Goal: Information Seeking & Learning: Learn about a topic

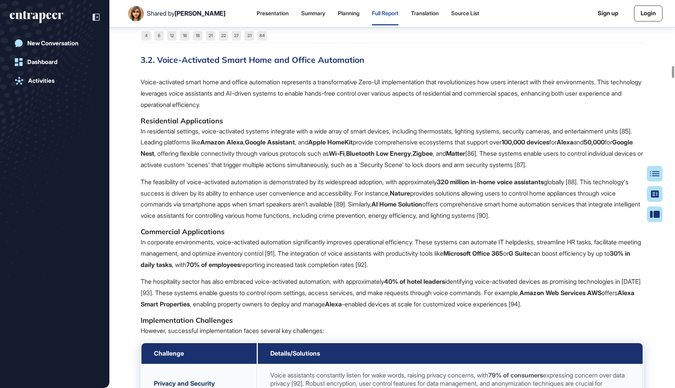
scroll to position [9101, 0]
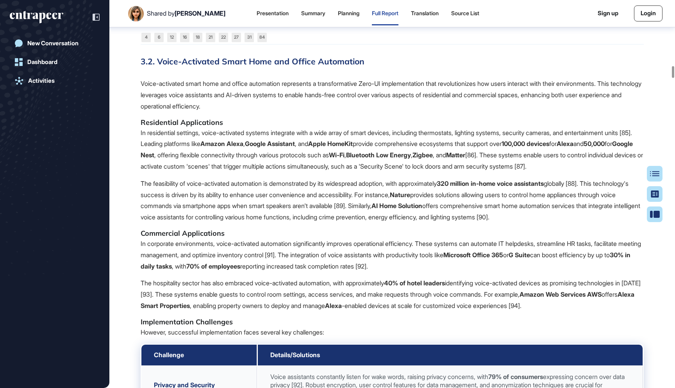
drag, startPoint x: 524, startPoint y: 309, endPoint x: 141, endPoint y: 102, distance: 435.1
copy span "The broad application patterns of Zero-UI span across multiple dimensions of in…"
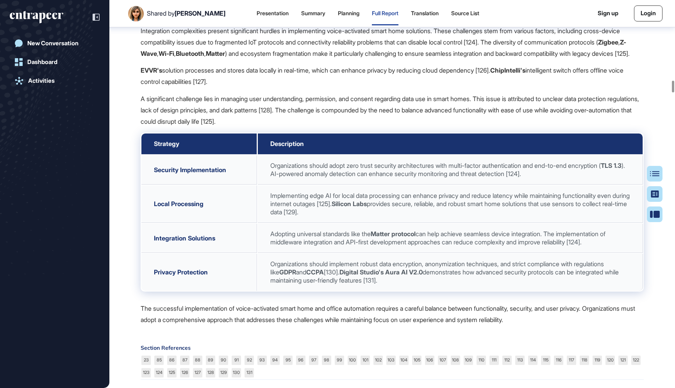
scroll to position [11130, 0]
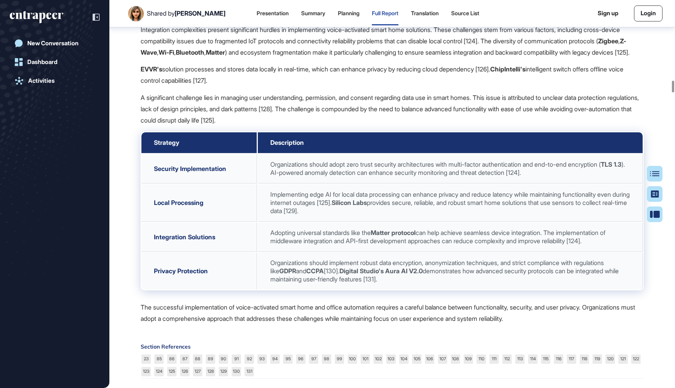
drag, startPoint x: 271, startPoint y: 363, endPoint x: 136, endPoint y: 28, distance: 360.9
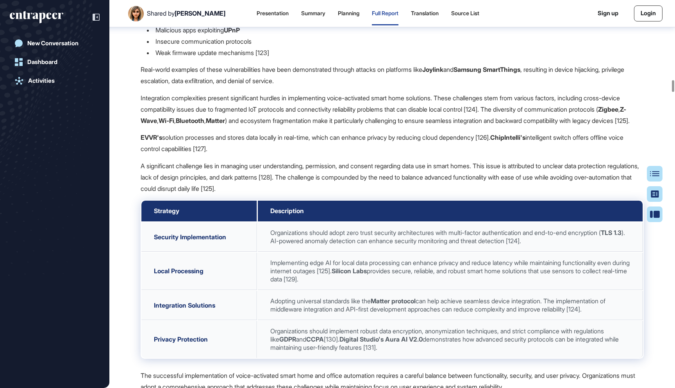
scroll to position [11060, 0]
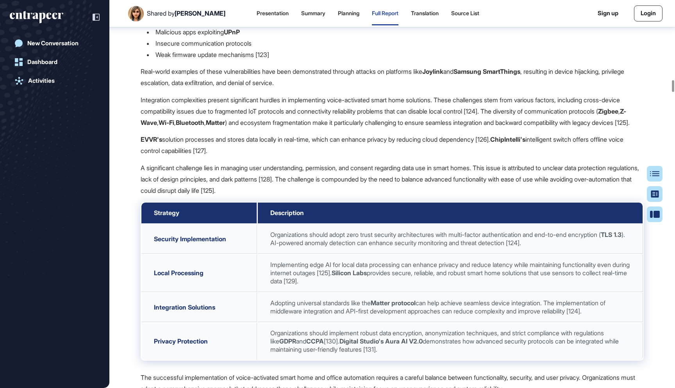
copy span "Lor ipsumdolorsita co Adip-EL seddoeiusmod te incid-utlaboree dolor magn ali en…"
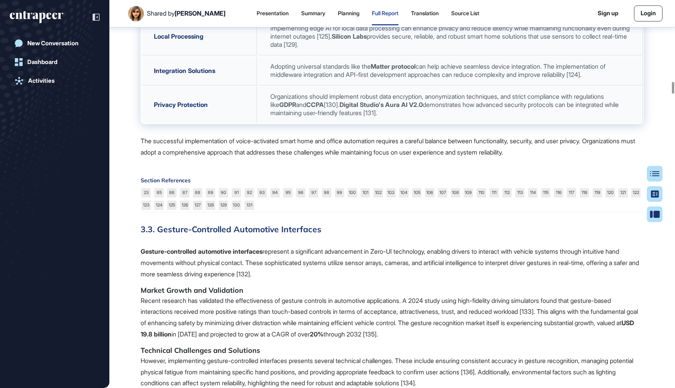
scroll to position [11297, 0]
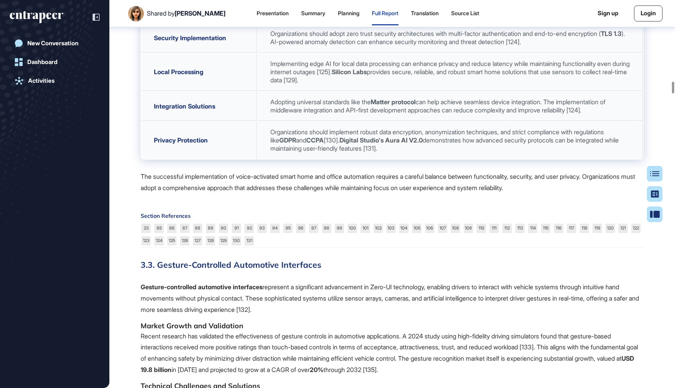
drag, startPoint x: 424, startPoint y: 155, endPoint x: 134, endPoint y: 94, distance: 296.2
copy span "Real-world implementations across various industries demonstrate impressive res…"
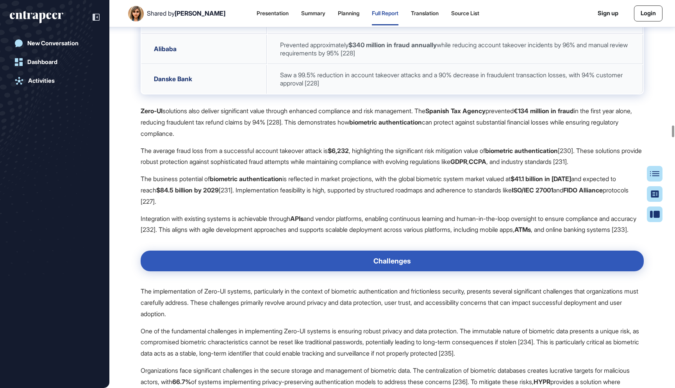
scroll to position [17366, 0]
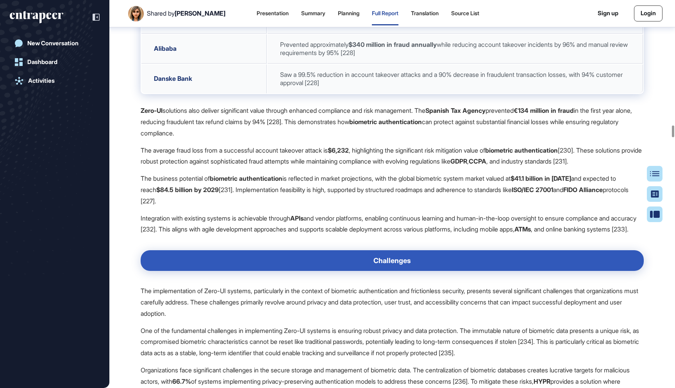
drag, startPoint x: 195, startPoint y: 259, endPoint x: 134, endPoint y: 151, distance: 124.0
copy span "HSBC has implemented several innovative biometric solutions across its banking …"
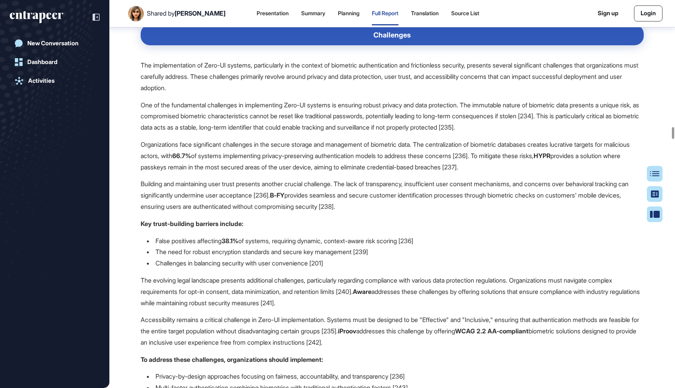
scroll to position [17594, 0]
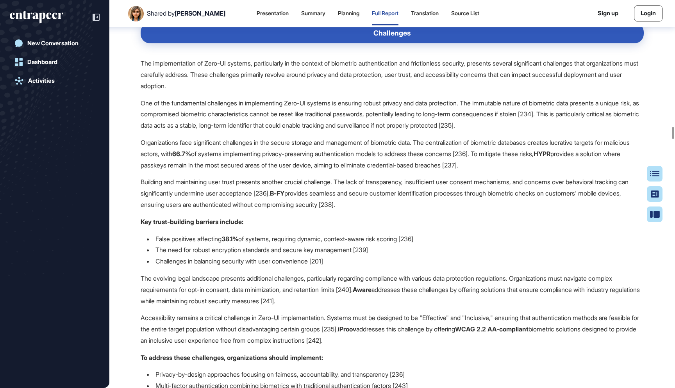
drag, startPoint x: 228, startPoint y: 164, endPoint x: 132, endPoint y: 128, distance: 102.4
copy p "Mastercard has also made significant strides in biometric authentication, imple…"
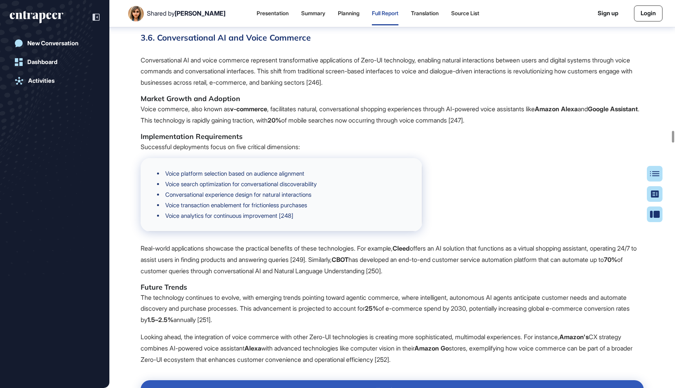
scroll to position [18112, 0]
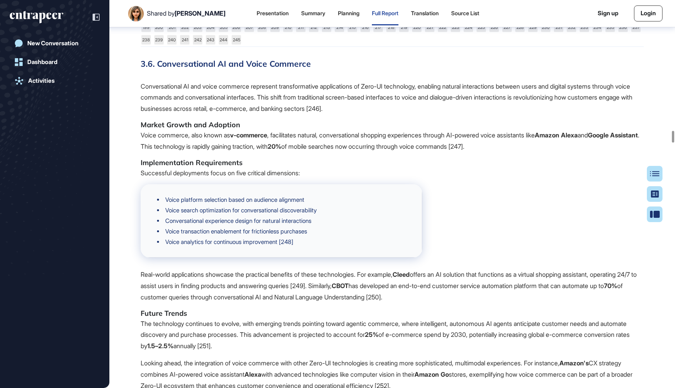
drag, startPoint x: 214, startPoint y: 200, endPoint x: 141, endPoint y: 175, distance: 77.0
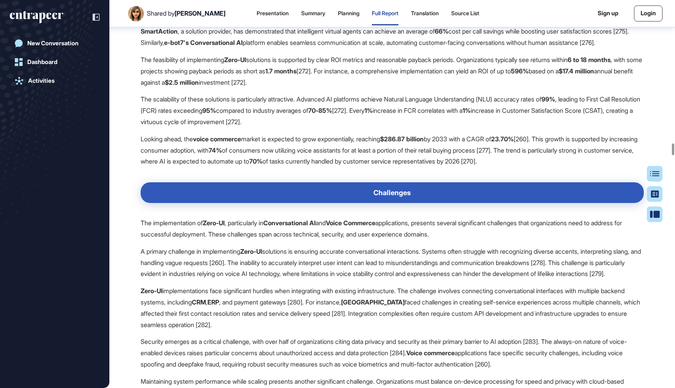
scroll to position [19865, 0]
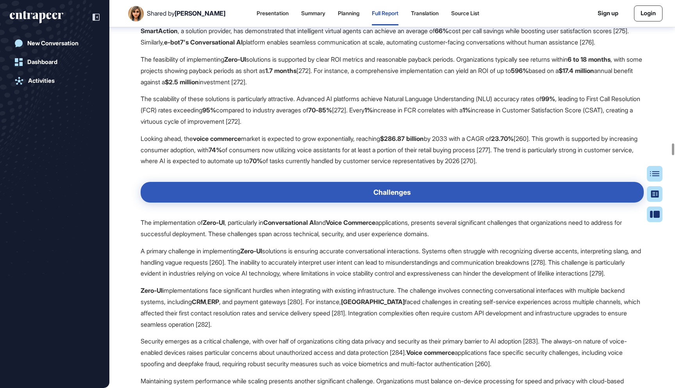
drag, startPoint x: 547, startPoint y: 234, endPoint x: 138, endPoint y: 141, distance: 419.3
copy span "Bank of America stands out as a pioneer in conversational Zero-UI implementatio…"
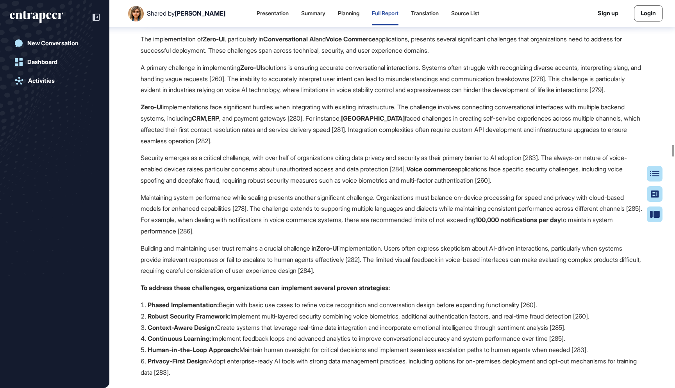
scroll to position [20070, 0]
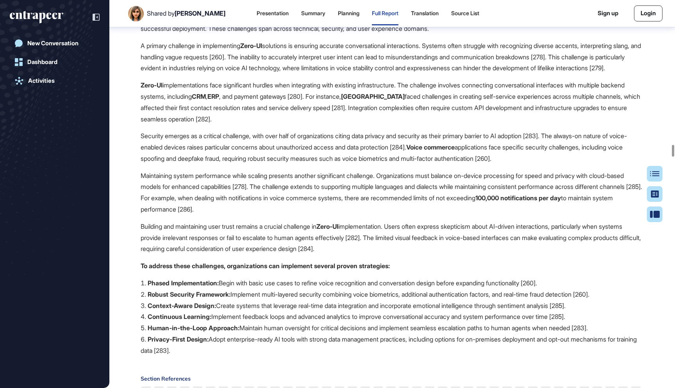
drag, startPoint x: 239, startPoint y: 170, endPoint x: 139, endPoint y: 139, distance: 104.7
copy p "Bank of America's implementation extends beyond customer service to internal op…"
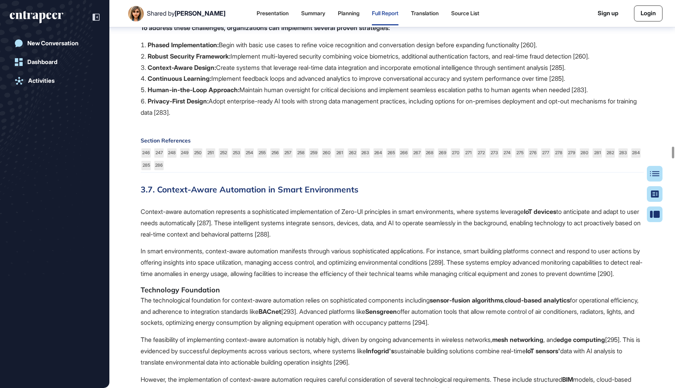
scroll to position [20311, 0]
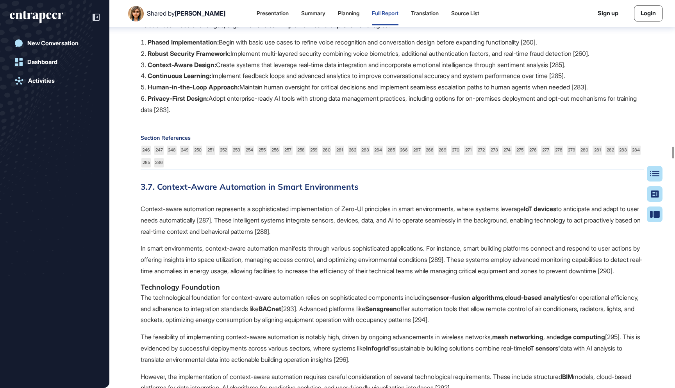
drag, startPoint x: 307, startPoint y: 227, endPoint x: 141, endPoint y: 128, distance: 193.5
copy span "Bank of America's experience with their AI assistant [PERSON_NAME] exemplifies …"
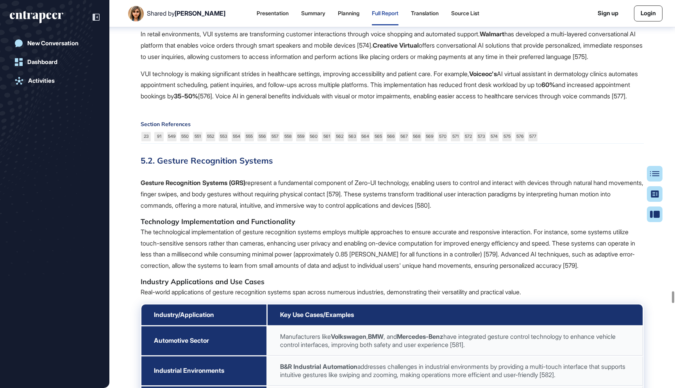
scroll to position [40447, 0]
drag, startPoint x: 623, startPoint y: 105, endPoint x: 139, endPoint y: 60, distance: 486.6
copy span "Banking Sector Applications In the banking sector, VUI has demonstrated signifi…"
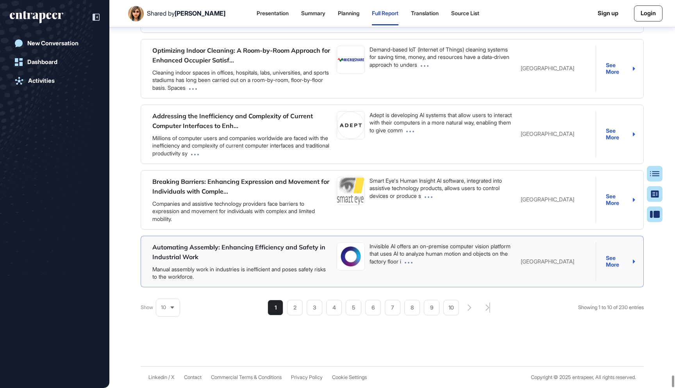
scroll to position [52177, 0]
click at [365, 307] on li "2" at bounding box center [373, 308] width 16 height 16
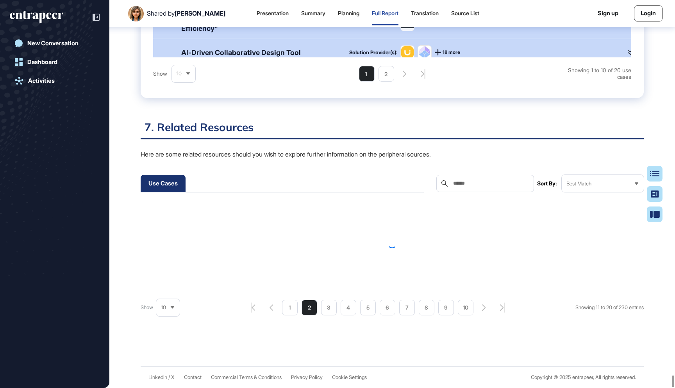
scroll to position [51613, 0]
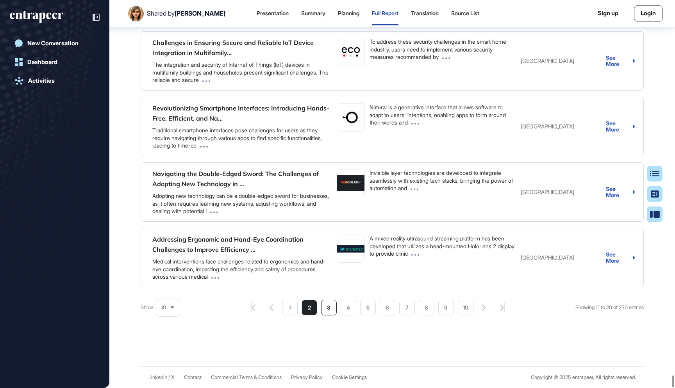
scroll to position [52177, 0]
